Goal: Task Accomplishment & Management: Use online tool/utility

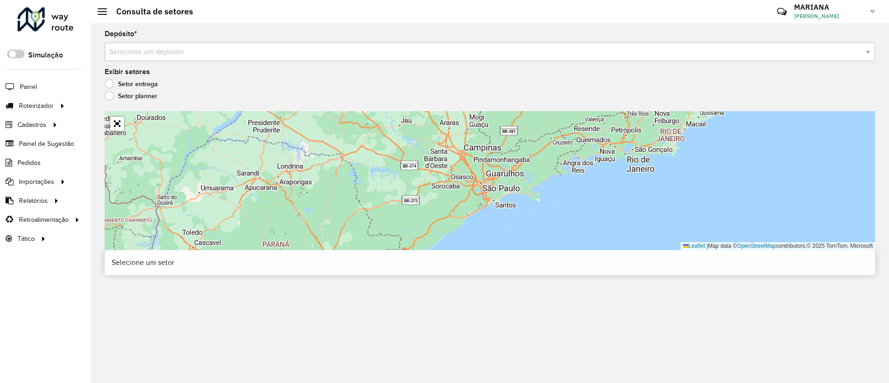
click at [150, 50] on input "text" at bounding box center [480, 52] width 743 height 11
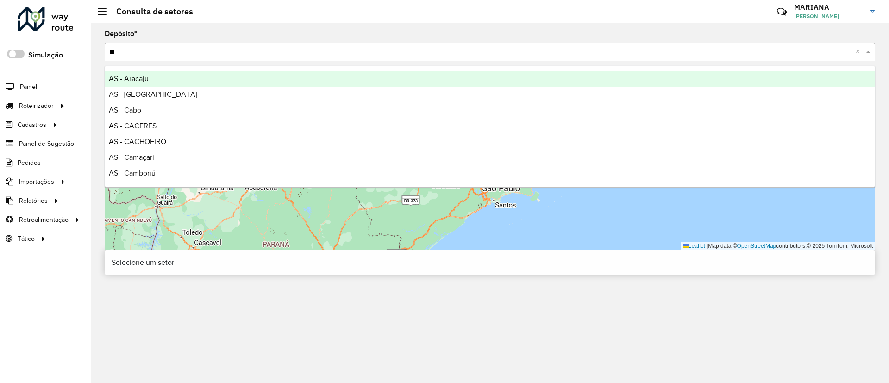
type input "***"
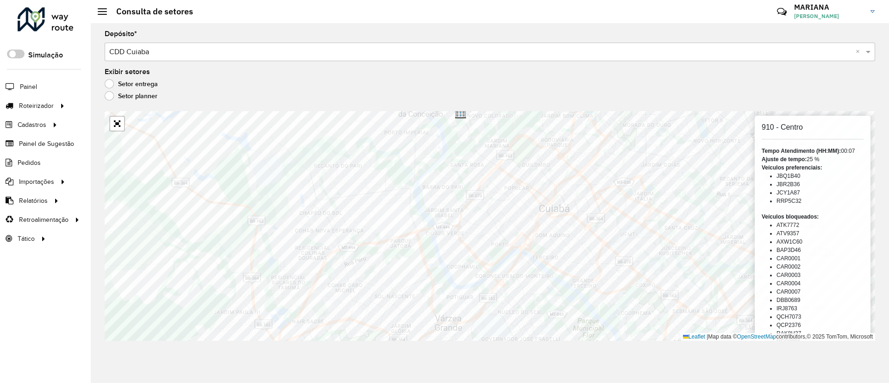
click at [243, 57] on div "Selecione um depósito × CDD Cuiaba ×" at bounding box center [490, 52] width 770 height 19
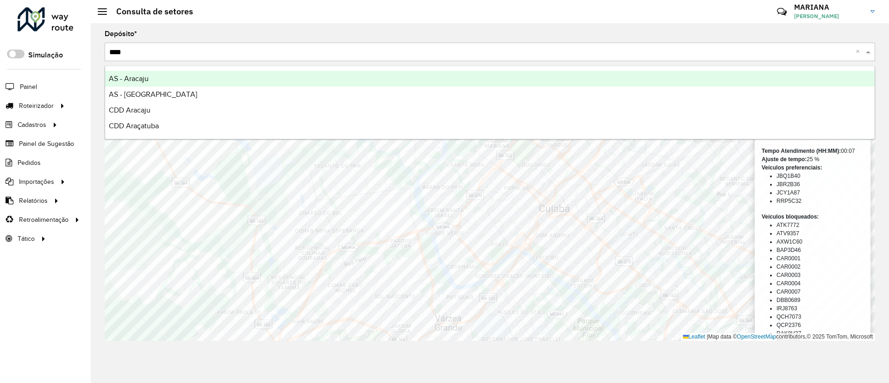
type input "*****"
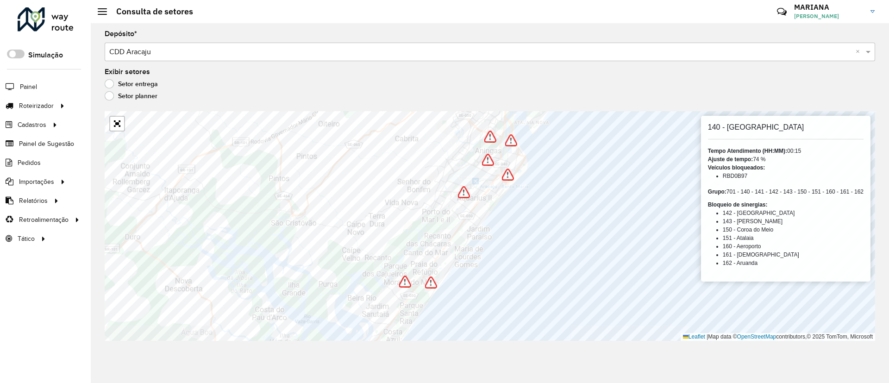
click at [179, 50] on input "text" at bounding box center [480, 52] width 743 height 11
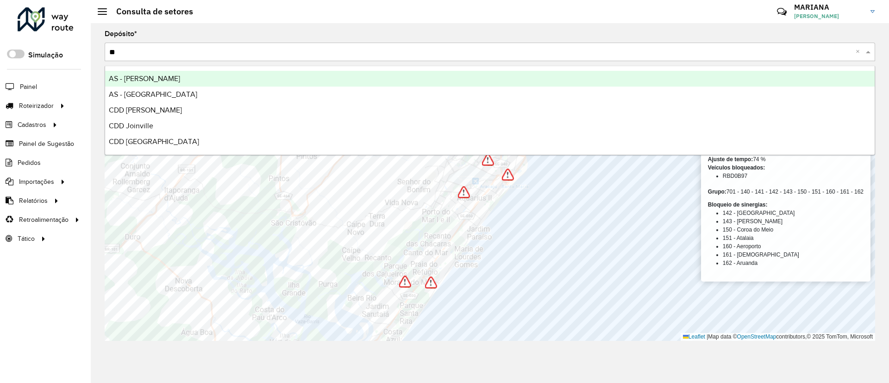
type input "***"
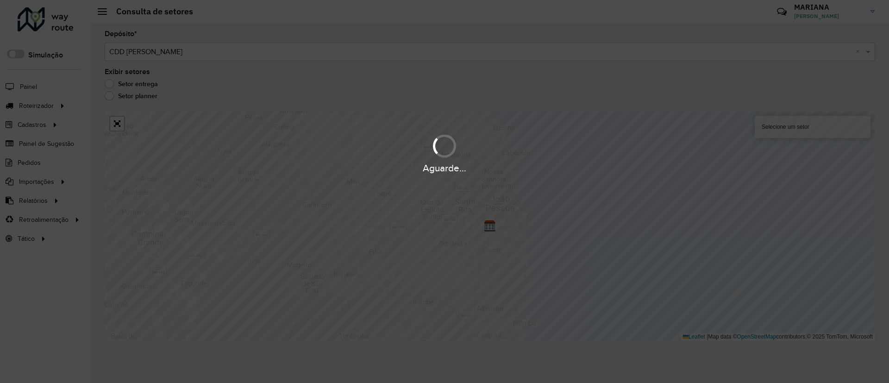
click at [188, 50] on hb-app "Aguarde... Pop-up bloqueado! Seu navegador bloqueou automáticamente a abertura …" at bounding box center [444, 191] width 889 height 383
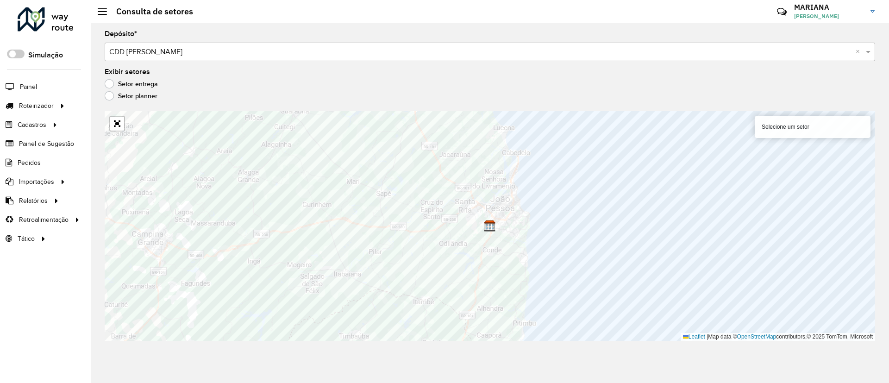
click at [188, 50] on input "text" at bounding box center [480, 52] width 743 height 11
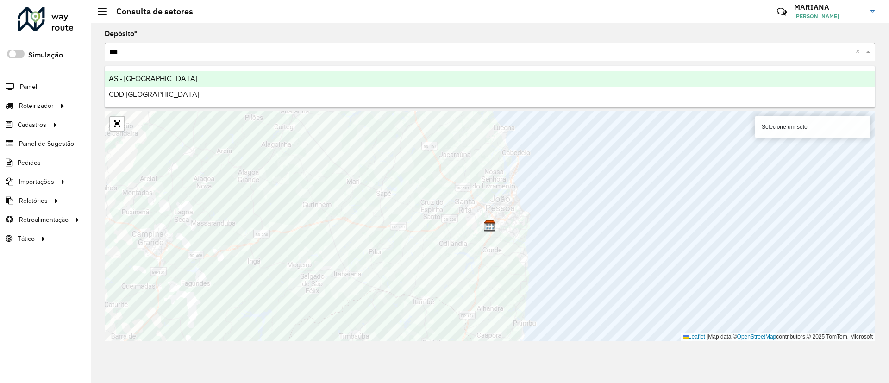
type input "****"
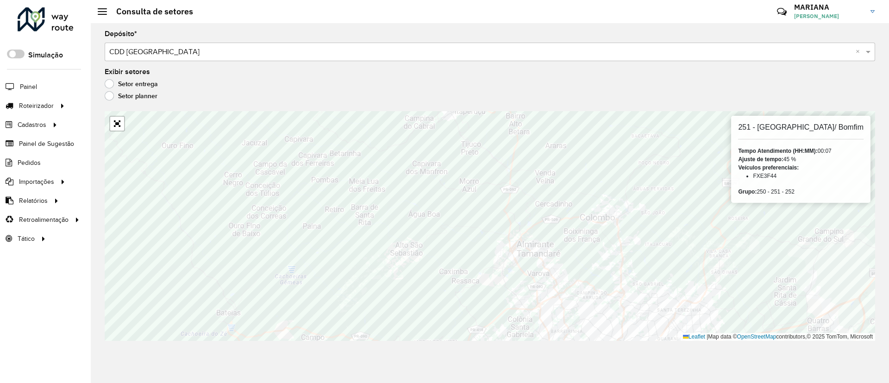
click at [185, 54] on input "text" at bounding box center [480, 52] width 743 height 11
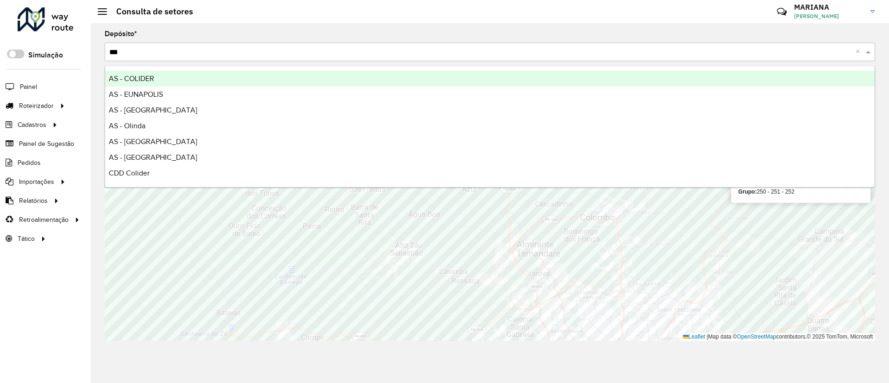
type input "****"
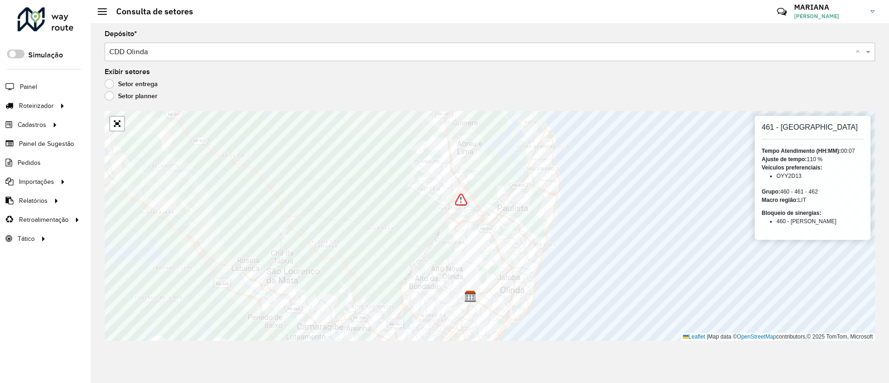
click at [168, 50] on input "text" at bounding box center [480, 52] width 743 height 11
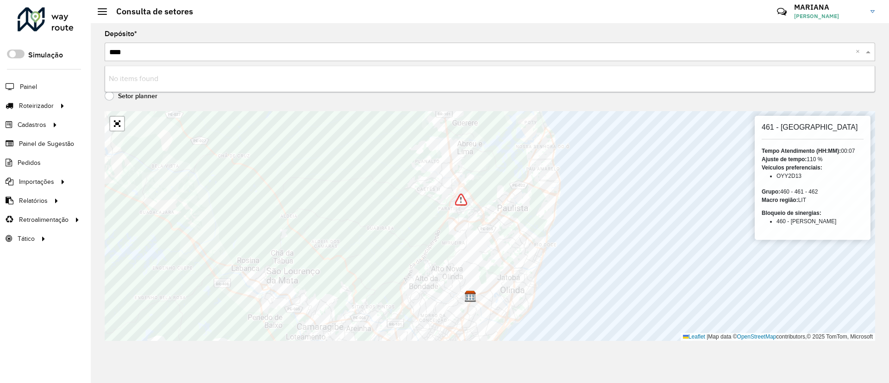
type input "***"
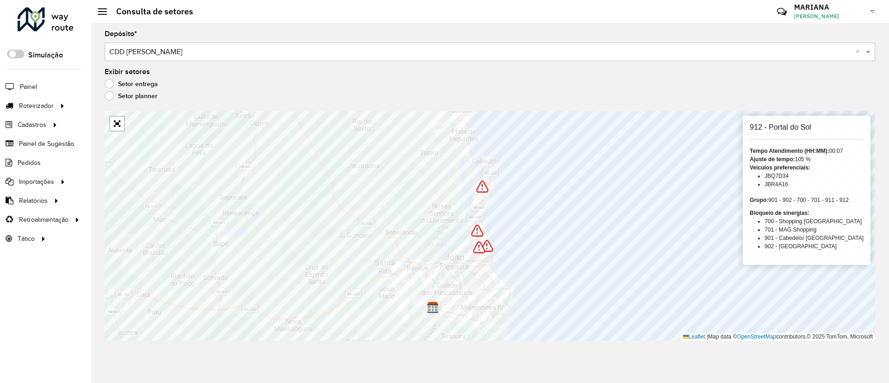
click at [162, 49] on input "text" at bounding box center [480, 52] width 743 height 11
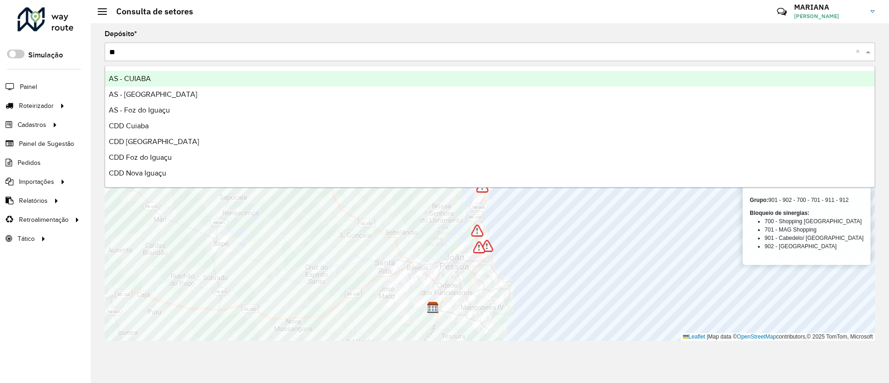
type input "***"
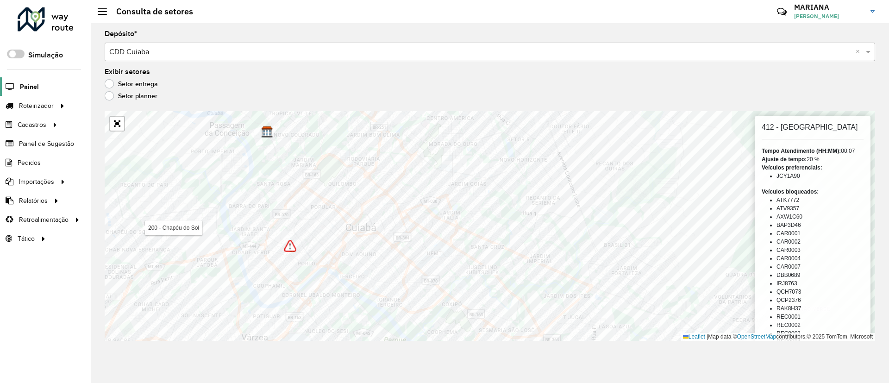
click at [21, 86] on span "Painel" at bounding box center [29, 87] width 19 height 10
click at [128, 100] on link "Entregas" at bounding box center [154, 105] width 113 height 19
click at [223, 56] on input "text" at bounding box center [480, 52] width 743 height 11
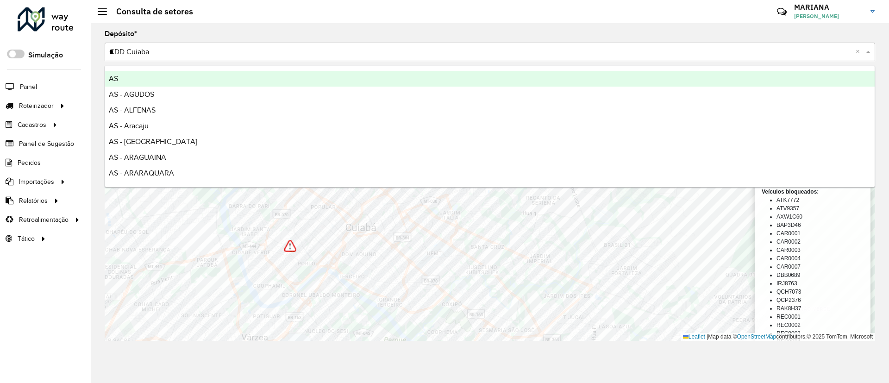
type input "**"
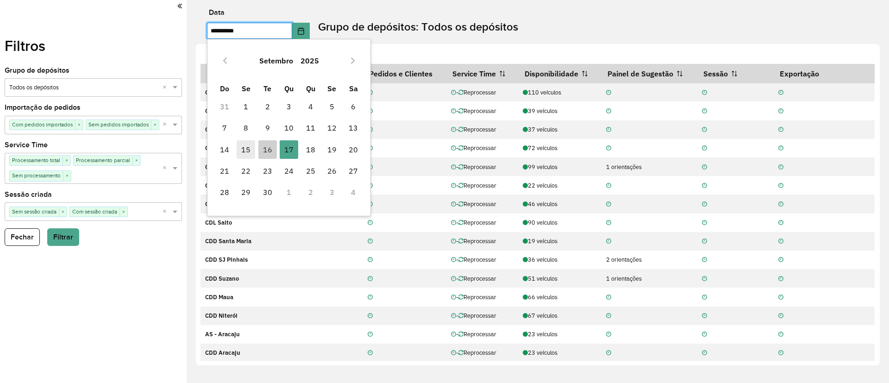
click at [250, 153] on span "15" at bounding box center [246, 149] width 19 height 19
type input "**********"
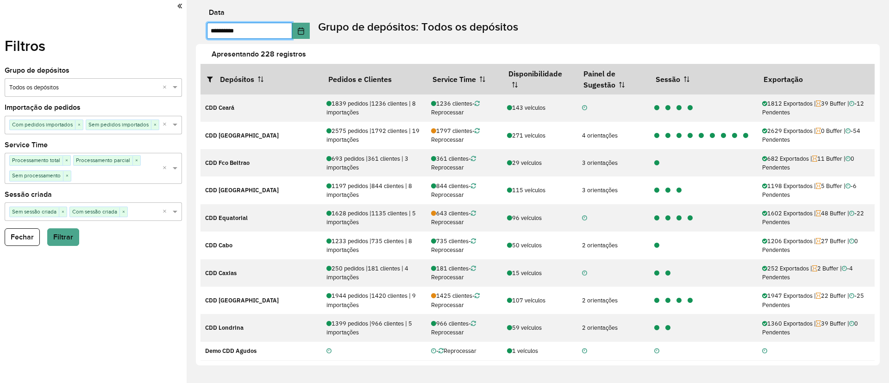
click at [48, 86] on input "text" at bounding box center [84, 87] width 150 height 9
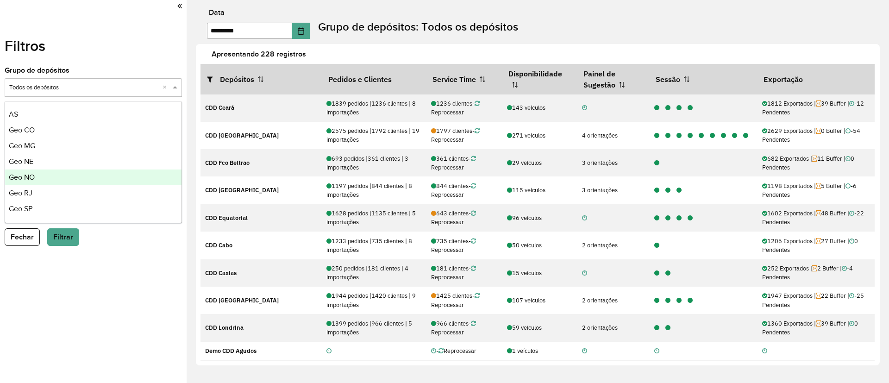
click at [32, 175] on span "Geo NO" at bounding box center [22, 177] width 26 height 8
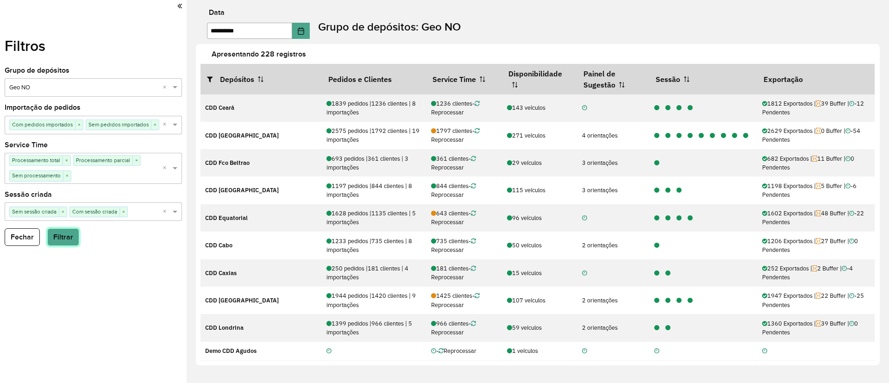
click at [57, 236] on button "Filtrar" at bounding box center [63, 237] width 32 height 18
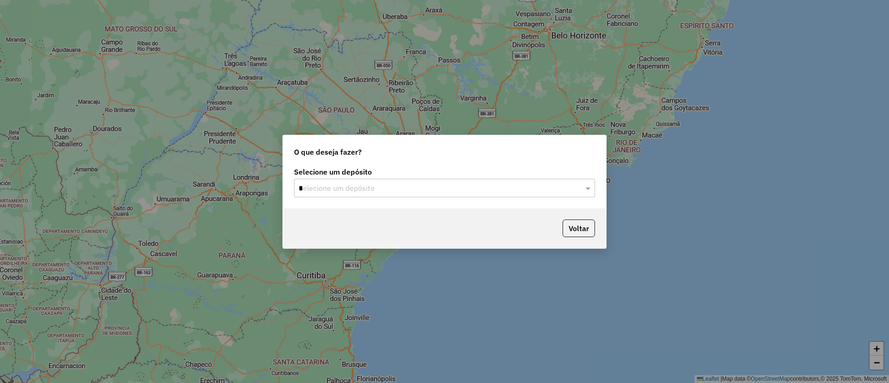
type input "**"
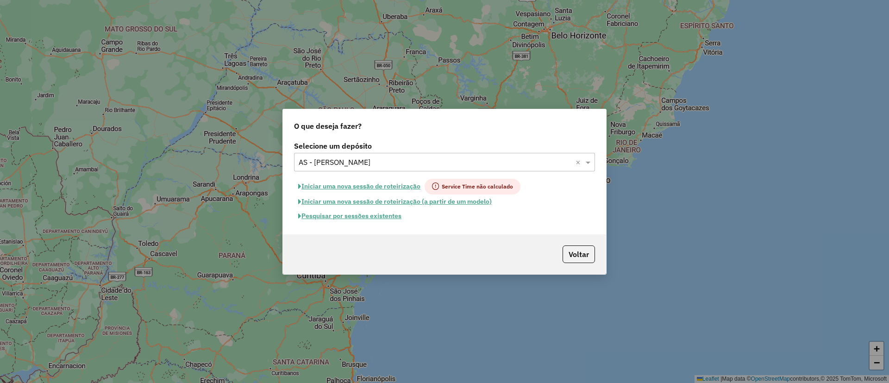
click at [323, 219] on button "Pesquisar por sessões existentes" at bounding box center [350, 216] width 112 height 14
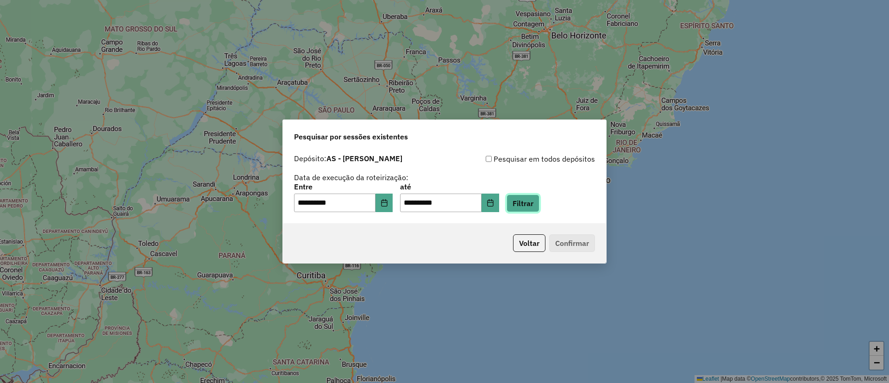
click at [532, 200] on button "Filtrar" at bounding box center [523, 203] width 33 height 18
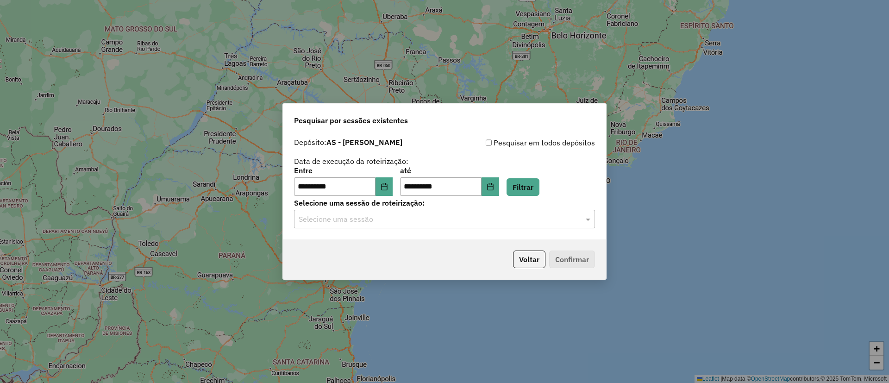
click at [359, 218] on input "text" at bounding box center [435, 219] width 273 height 11
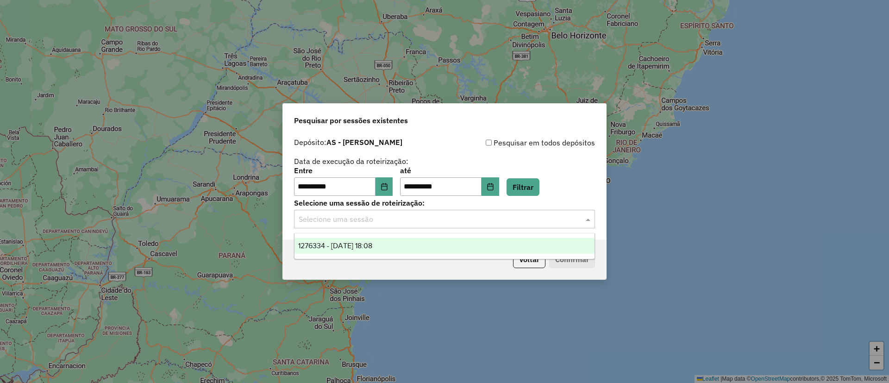
click at [366, 242] on span "1276334 - 16/09/2025 18:08" at bounding box center [335, 246] width 74 height 8
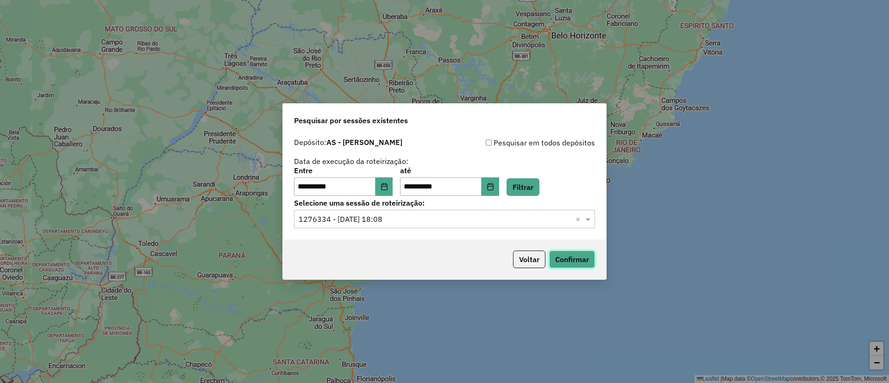
click at [581, 257] on button "Confirmar" at bounding box center [572, 259] width 46 height 18
click at [393, 187] on button "Choose Date" at bounding box center [385, 186] width 18 height 19
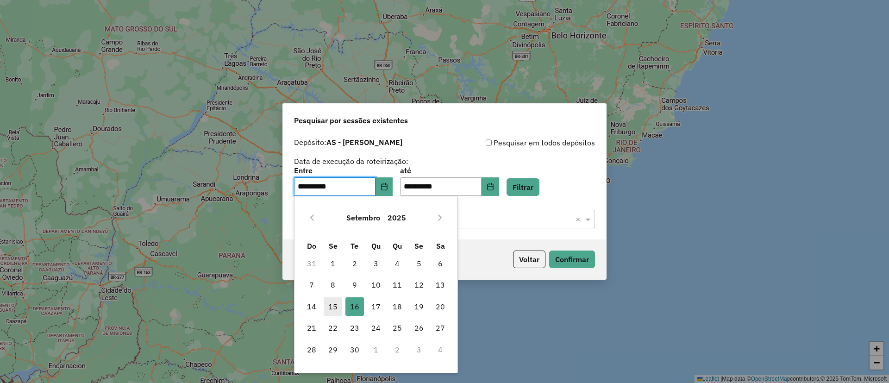
click at [340, 300] on span "15" at bounding box center [333, 306] width 19 height 19
type input "**********"
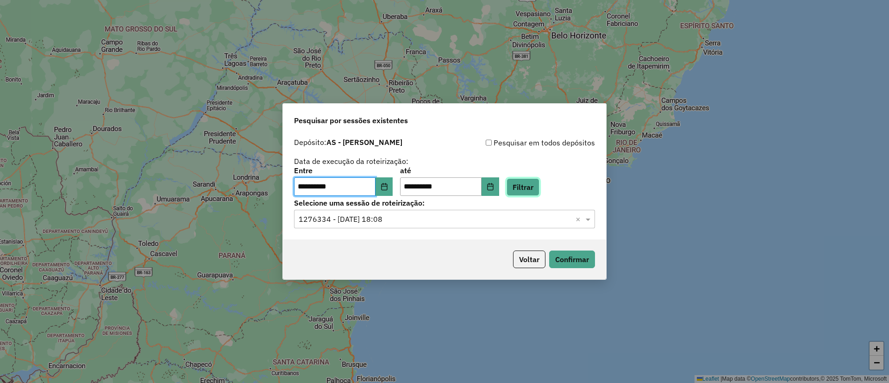
click at [539, 183] on button "Filtrar" at bounding box center [523, 187] width 33 height 18
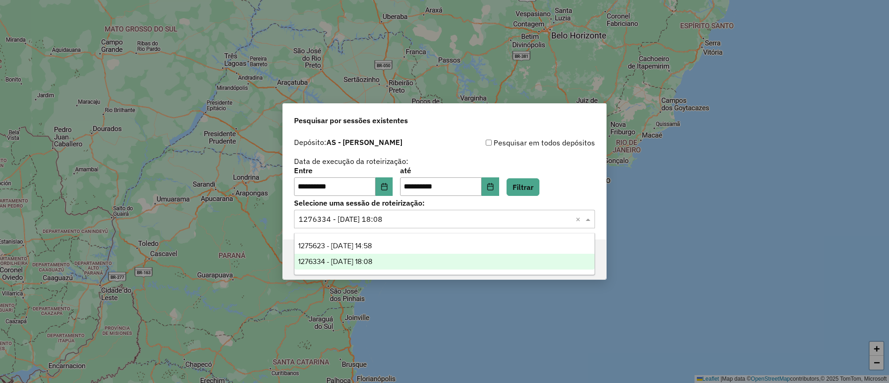
click at [347, 217] on input "text" at bounding box center [435, 219] width 273 height 11
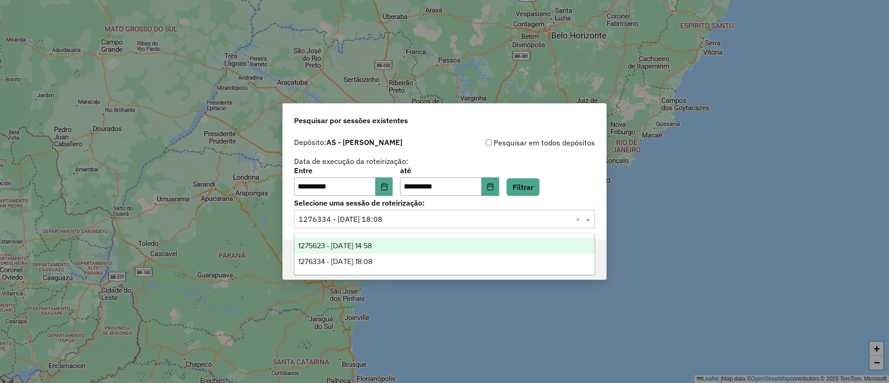
click at [348, 246] on span "1275623 - 15/09/2025 14:58" at bounding box center [335, 246] width 74 height 8
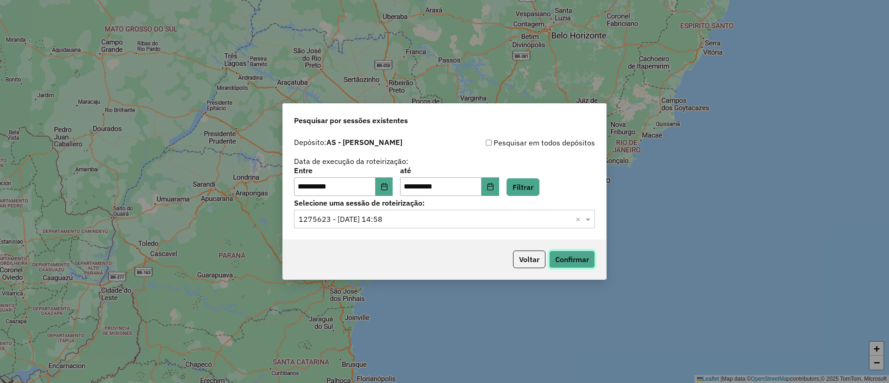
click at [575, 256] on button "Confirmar" at bounding box center [572, 259] width 46 height 18
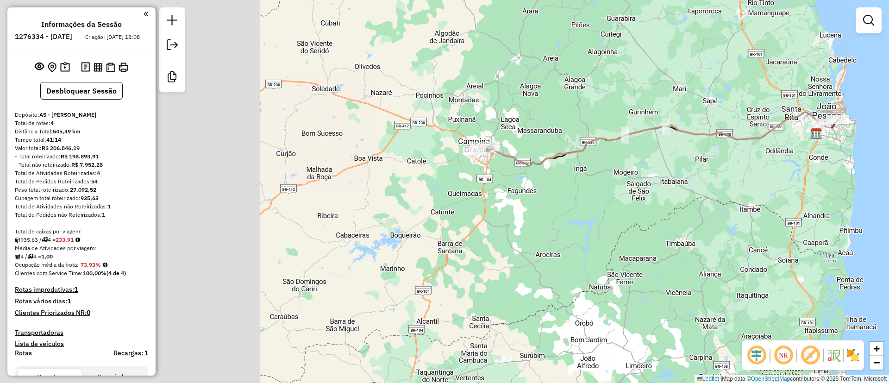
drag, startPoint x: 315, startPoint y: 325, endPoint x: 681, endPoint y: 254, distance: 372.1
click at [713, 266] on div "Janela de atendimento Grade de atendimento Capacidade Transportadoras Veículos …" at bounding box center [444, 191] width 889 height 383
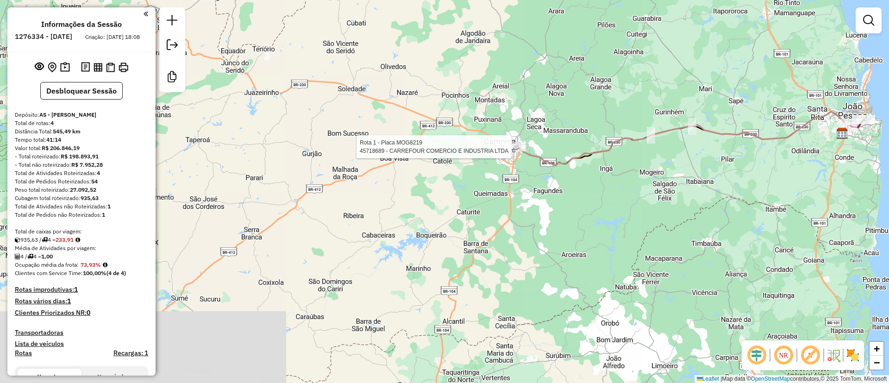
select select "**********"
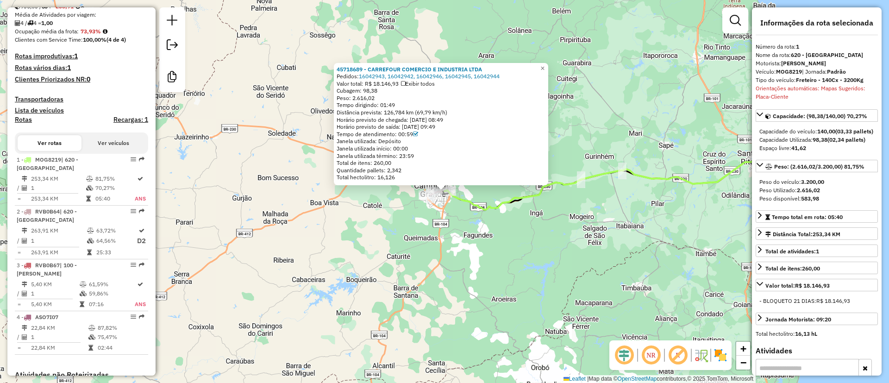
scroll to position [382, 0]
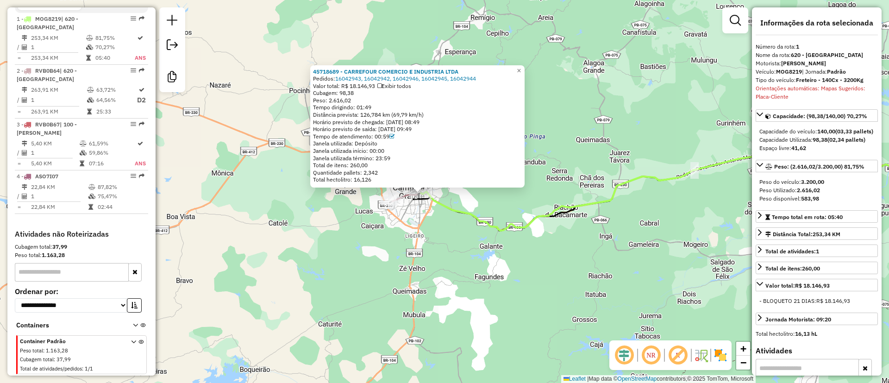
drag, startPoint x: 454, startPoint y: 203, endPoint x: 449, endPoint y: 219, distance: 16.0
click at [449, 219] on div "45718689 - CARREFOUR COMERCIO E INDUSTRIA LTDA Pedidos: 16042943, 16042942, 160…" at bounding box center [444, 191] width 889 height 383
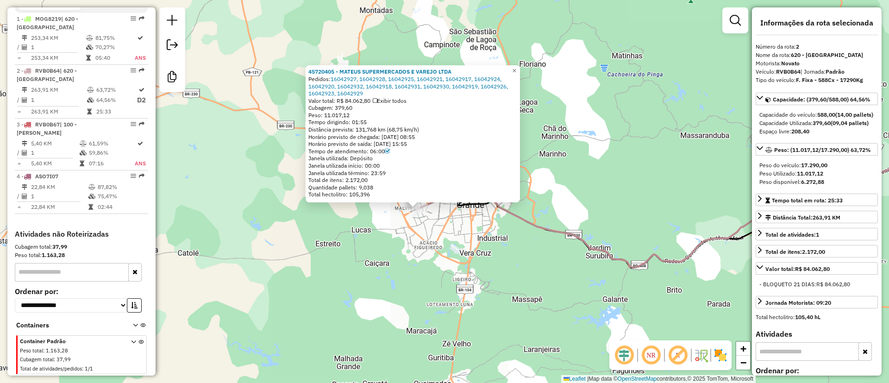
drag, startPoint x: 444, startPoint y: 228, endPoint x: 415, endPoint y: 244, distance: 33.2
click at [415, 244] on div "45720405 - MATEUS SUPERMERCADOS E VAREJO LTDA Pedidos: 16042927, 16042928, 1604…" at bounding box center [444, 191] width 889 height 383
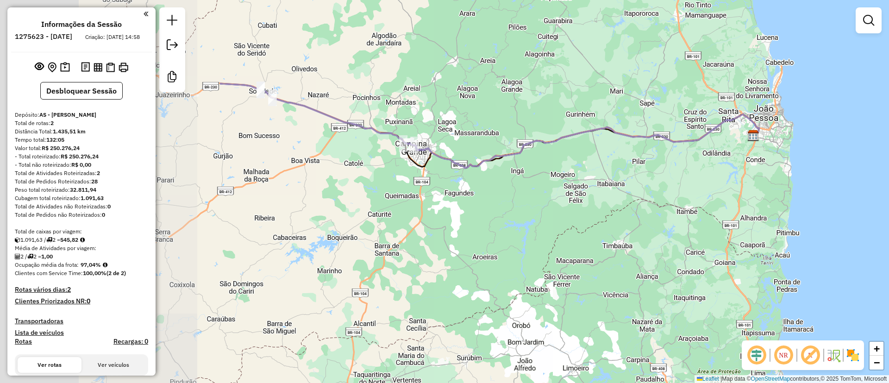
drag, startPoint x: 327, startPoint y: 157, endPoint x: 644, endPoint y: 102, distance: 321.8
click at [644, 102] on div "Janela de atendimento Grade de atendimento Capacidade Transportadoras Veículos …" at bounding box center [444, 191] width 889 height 383
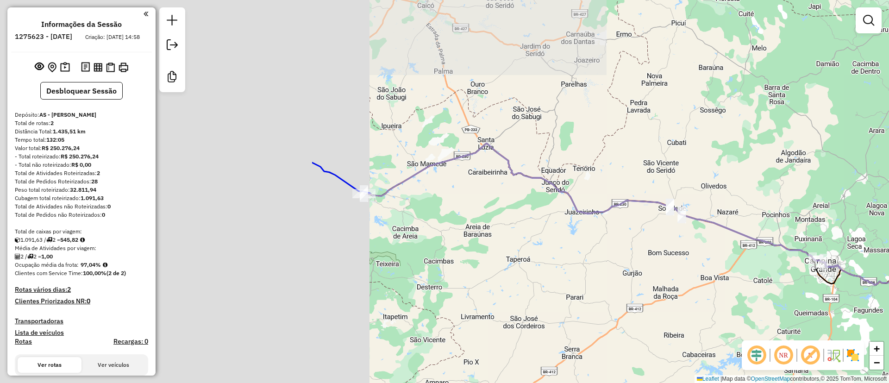
drag, startPoint x: 286, startPoint y: 70, endPoint x: 668, endPoint y: 194, distance: 401.9
click at [687, 186] on div "Janela de atendimento Grade de atendimento Capacidade Transportadoras Veículos …" at bounding box center [444, 191] width 889 height 383
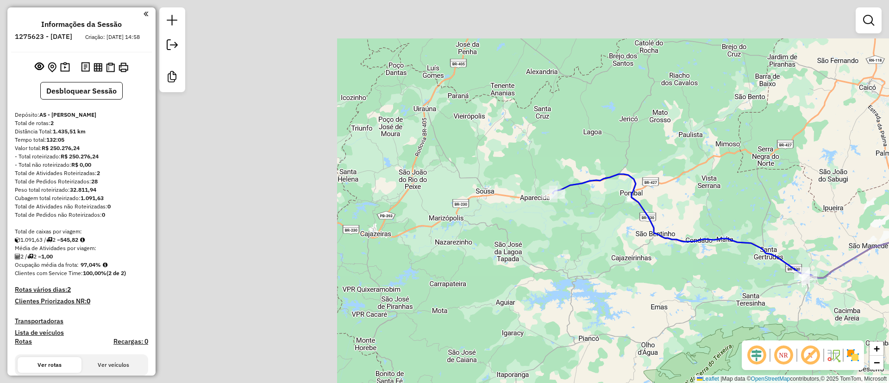
drag, startPoint x: 307, startPoint y: 137, endPoint x: 603, endPoint y: 221, distance: 307.2
click at [747, 221] on div "Janela de atendimento Grade de atendimento Capacidade Transportadoras Veículos …" at bounding box center [444, 191] width 889 height 383
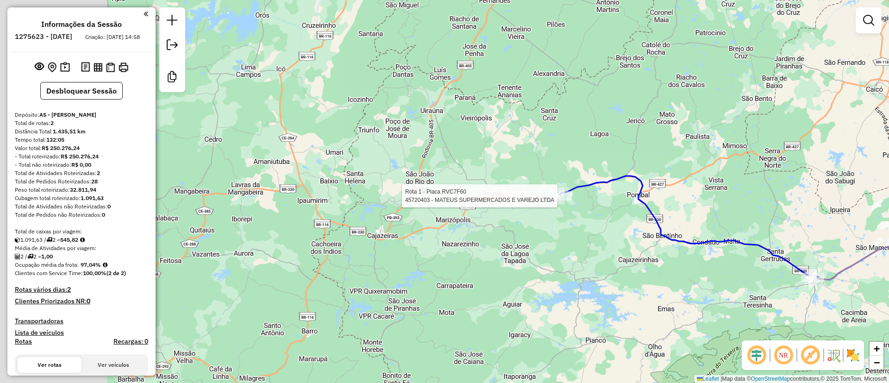
select select "**********"
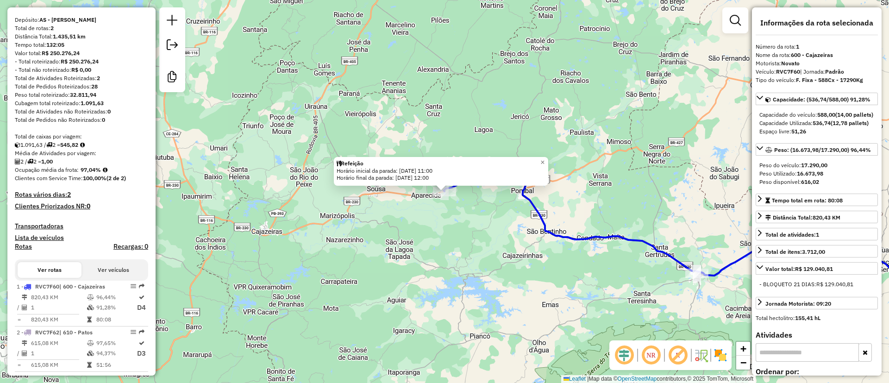
scroll to position [115, 0]
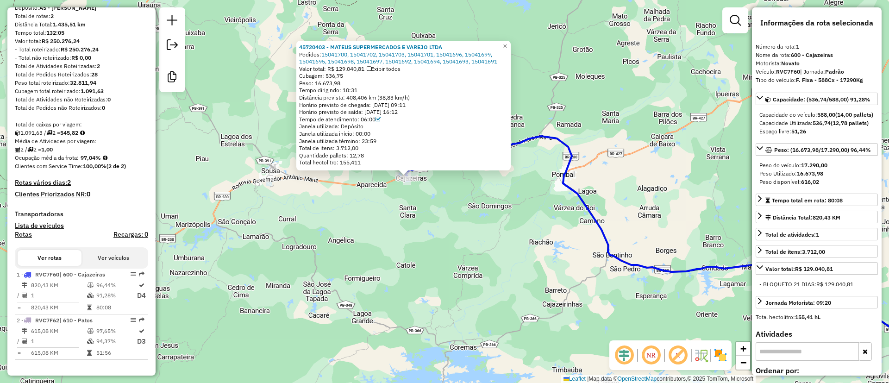
drag, startPoint x: 487, startPoint y: 231, endPoint x: 455, endPoint y: 232, distance: 31.5
click at [455, 232] on div "45720403 - MATEUS SUPERMERCADOS E VAREJO LTDA Pedidos: 15041700, 15041702, 1504…" at bounding box center [444, 191] width 889 height 383
drag, startPoint x: 363, startPoint y: 121, endPoint x: 376, endPoint y: 120, distance: 12.0
click at [376, 120] on div "Tempo de atendimento: 06:00" at bounding box center [403, 119] width 209 height 7
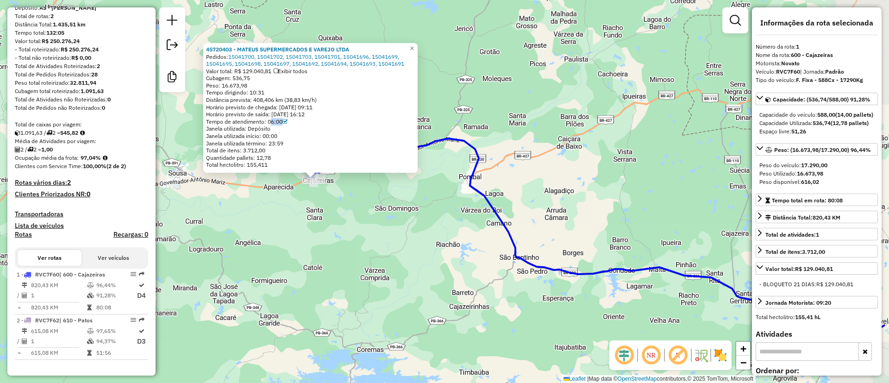
drag, startPoint x: 456, startPoint y: 248, endPoint x: 363, endPoint y: 250, distance: 93.1
click at [363, 250] on div "45720403 - MATEUS SUPERMERCADOS E VAREJO LTDA Pedidos: 15041700, 15041702, 1504…" at bounding box center [444, 191] width 889 height 383
click at [763, 202] on icon at bounding box center [759, 198] width 7 height 7
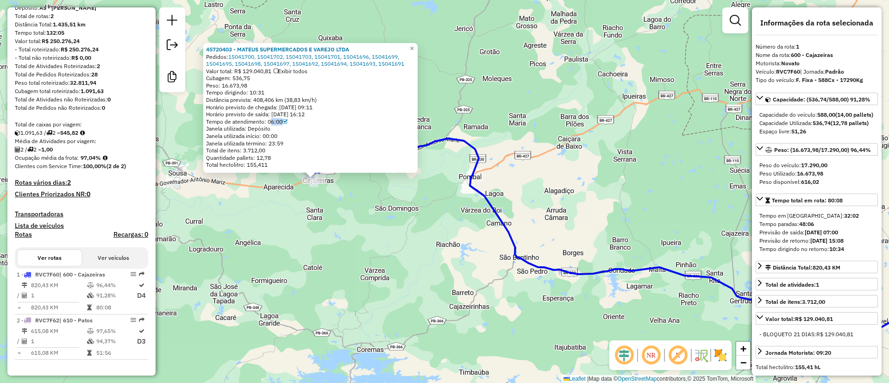
drag, startPoint x: 808, startPoint y: 250, endPoint x: 852, endPoint y: 249, distance: 44.5
click at [838, 236] on strong "[DATE] 07:00" at bounding box center [821, 232] width 33 height 7
drag, startPoint x: 805, startPoint y: 259, endPoint x: 856, endPoint y: 258, distance: 50.9
click at [856, 245] on div "Previsão de retorno: [DATE] 15:08" at bounding box center [816, 241] width 115 height 8
drag, startPoint x: 831, startPoint y: 265, endPoint x: 844, endPoint y: 264, distance: 12.5
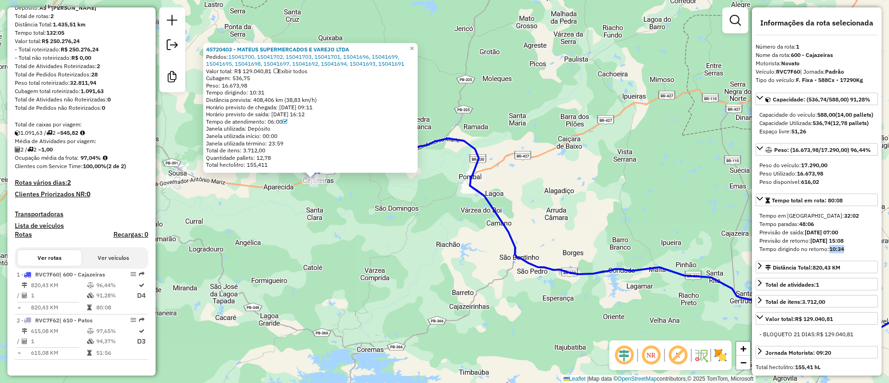
click at [844, 252] on strong "10:34" at bounding box center [836, 248] width 15 height 7
